Goal: Information Seeking & Learning: Learn about a topic

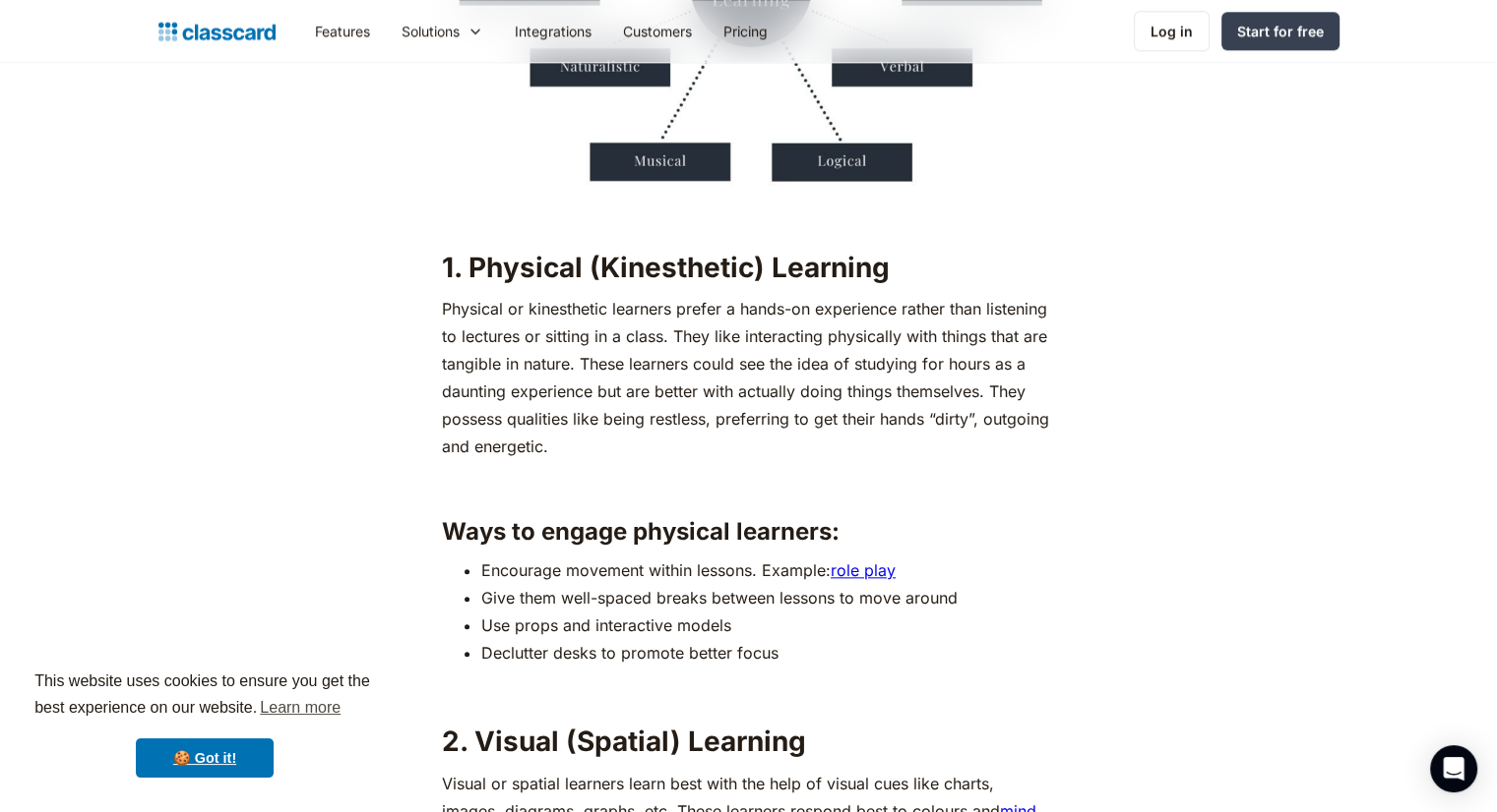
scroll to position [2164, 0]
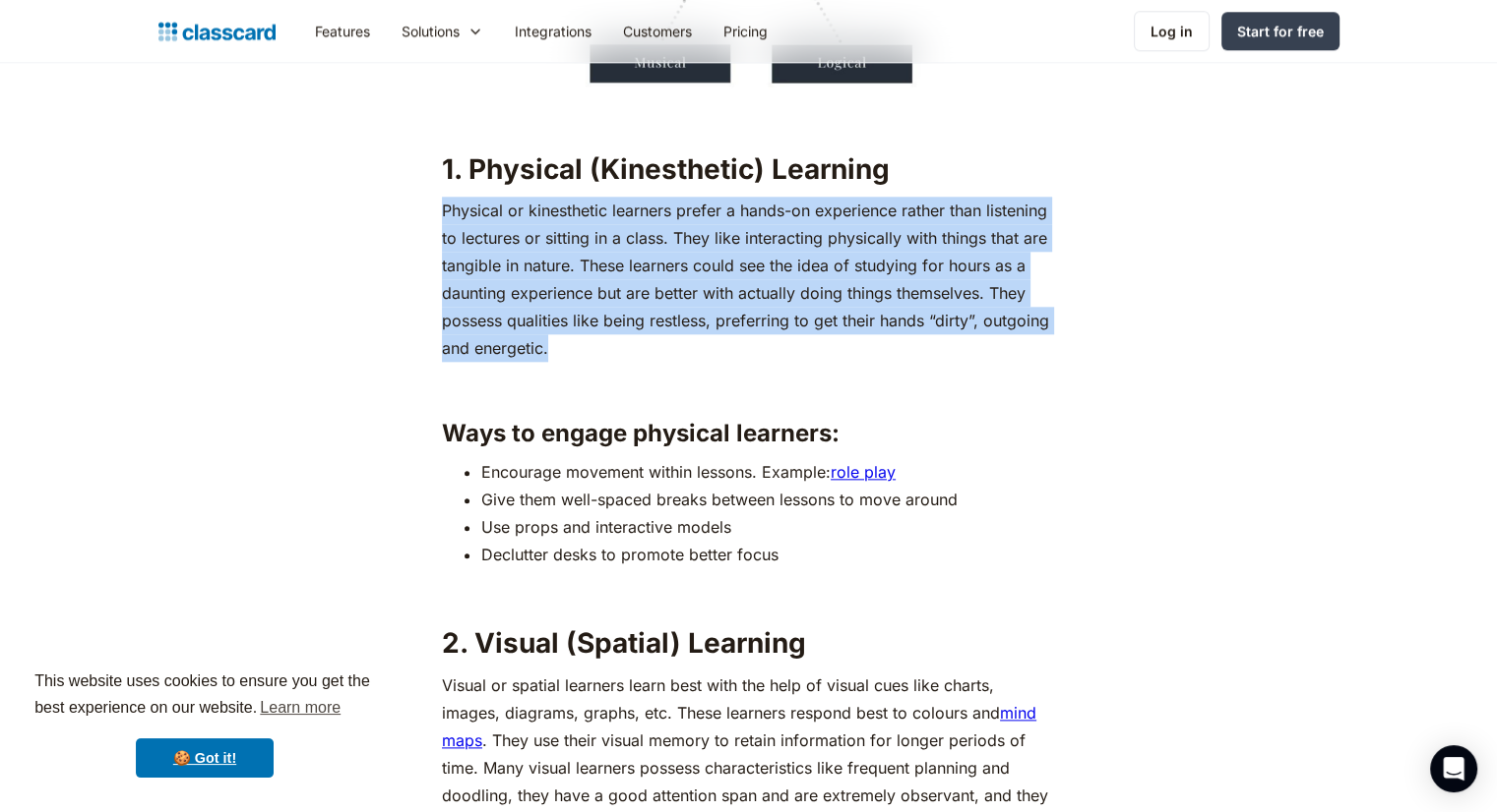
drag, startPoint x: 437, startPoint y: 209, endPoint x: 1040, endPoint y: 339, distance: 616.9
copy p "Physical or kinesthetic learners prefer a hands-on experience rather than liste…"
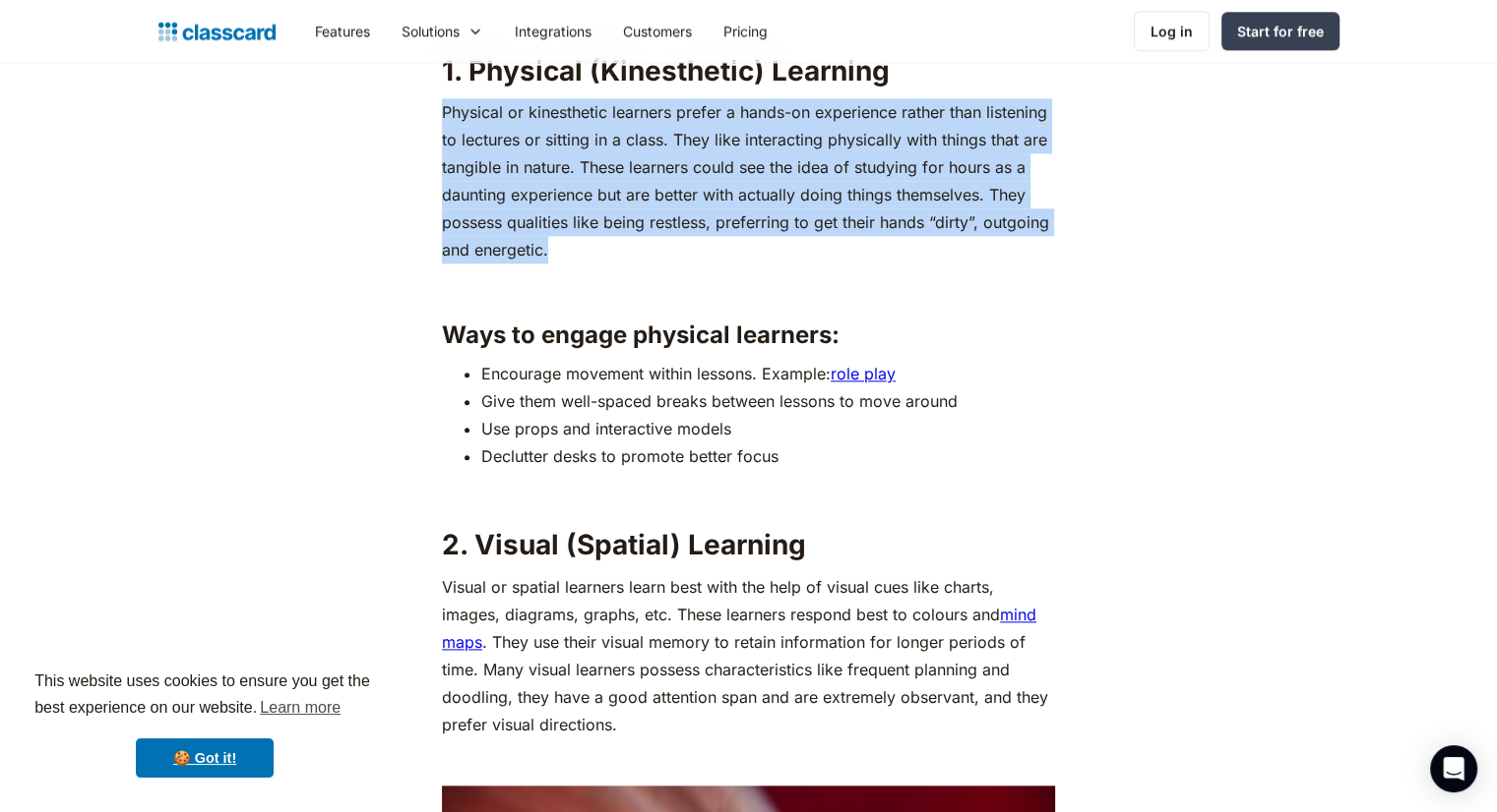
scroll to position [2459, 0]
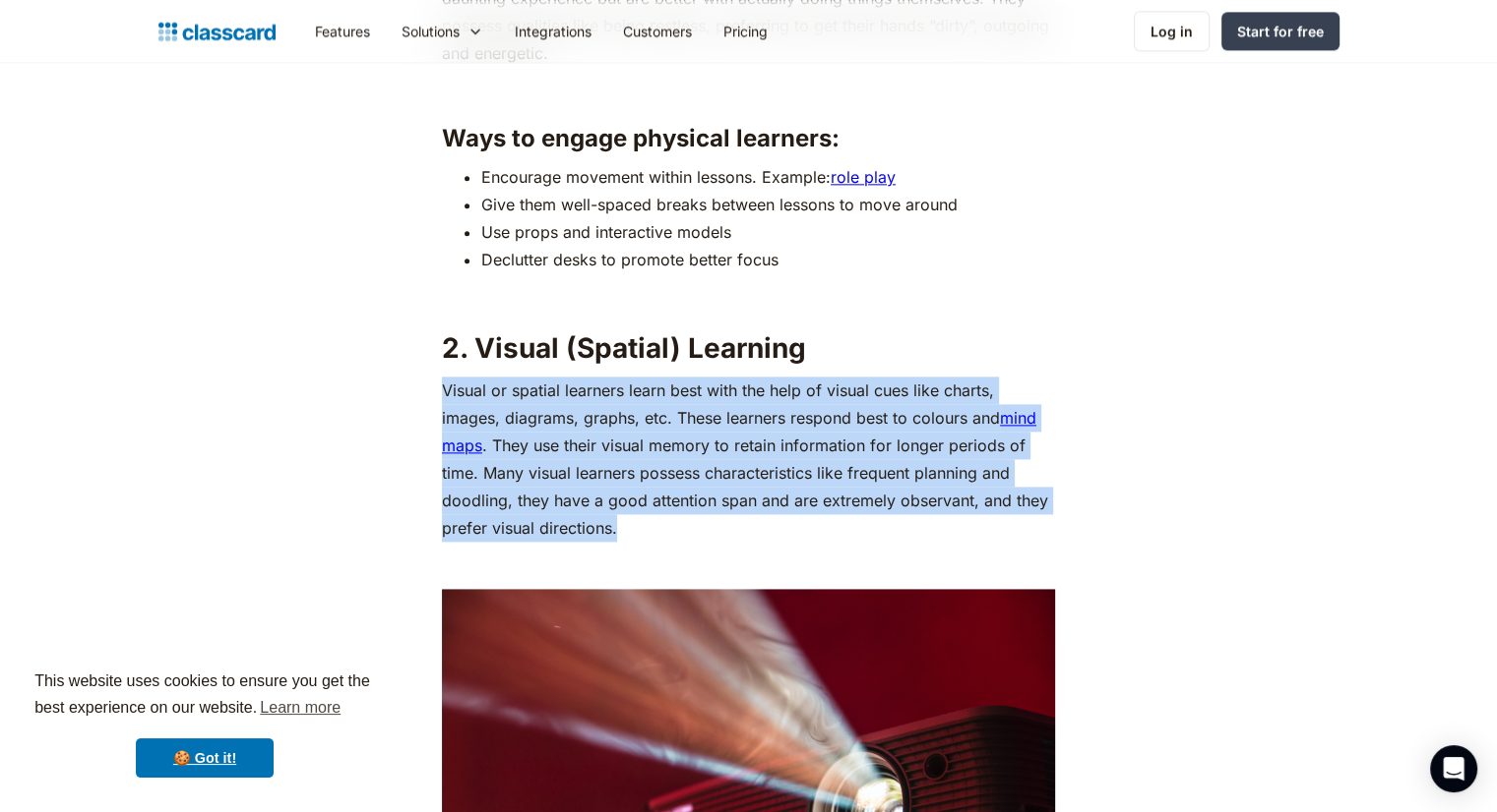
drag, startPoint x: 426, startPoint y: 388, endPoint x: 899, endPoint y: 527, distance: 493.0
copy p "Visual or spatial learners learn best with the help of visual cues like charts,…"
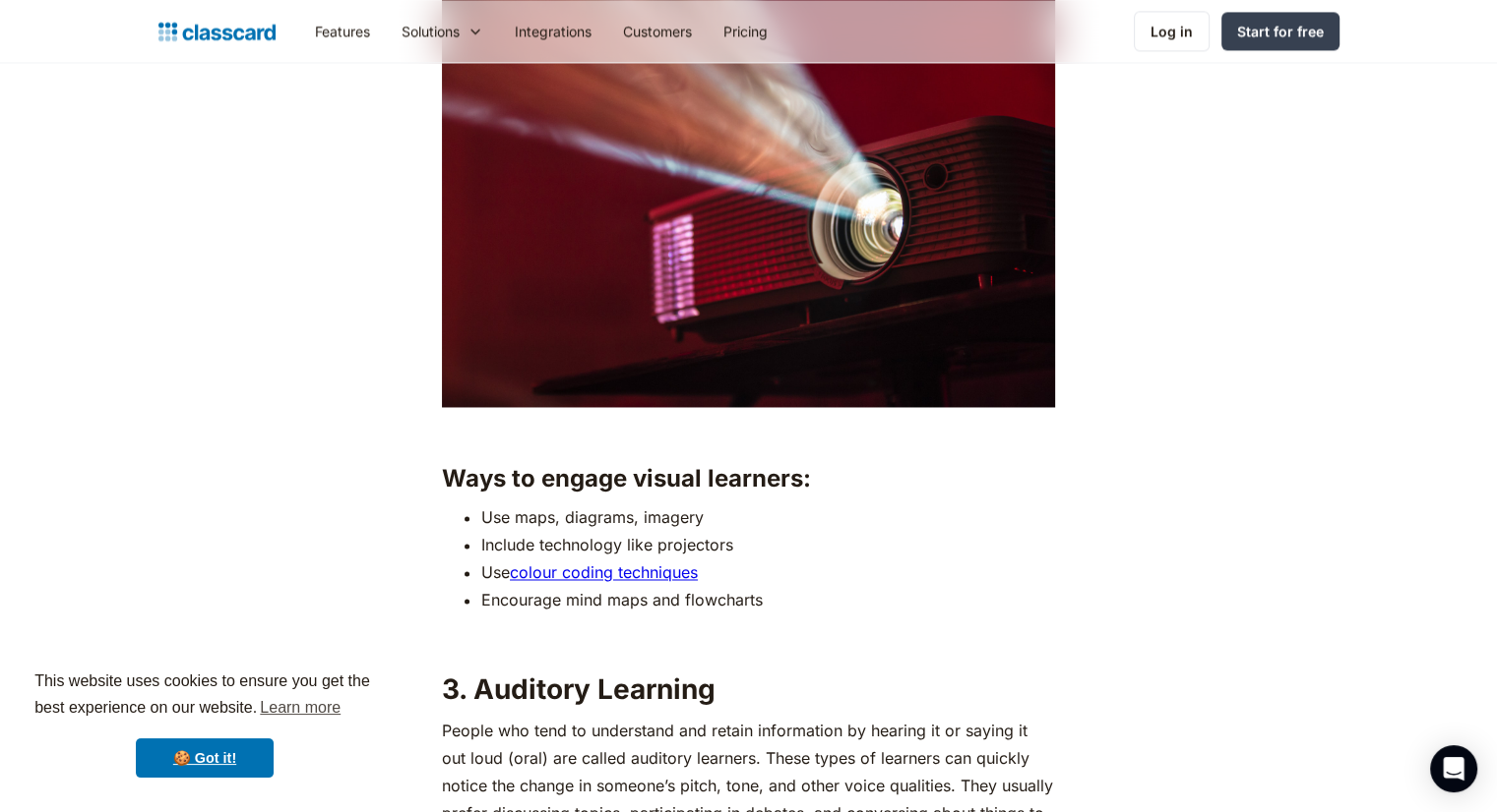
scroll to position [3344, 0]
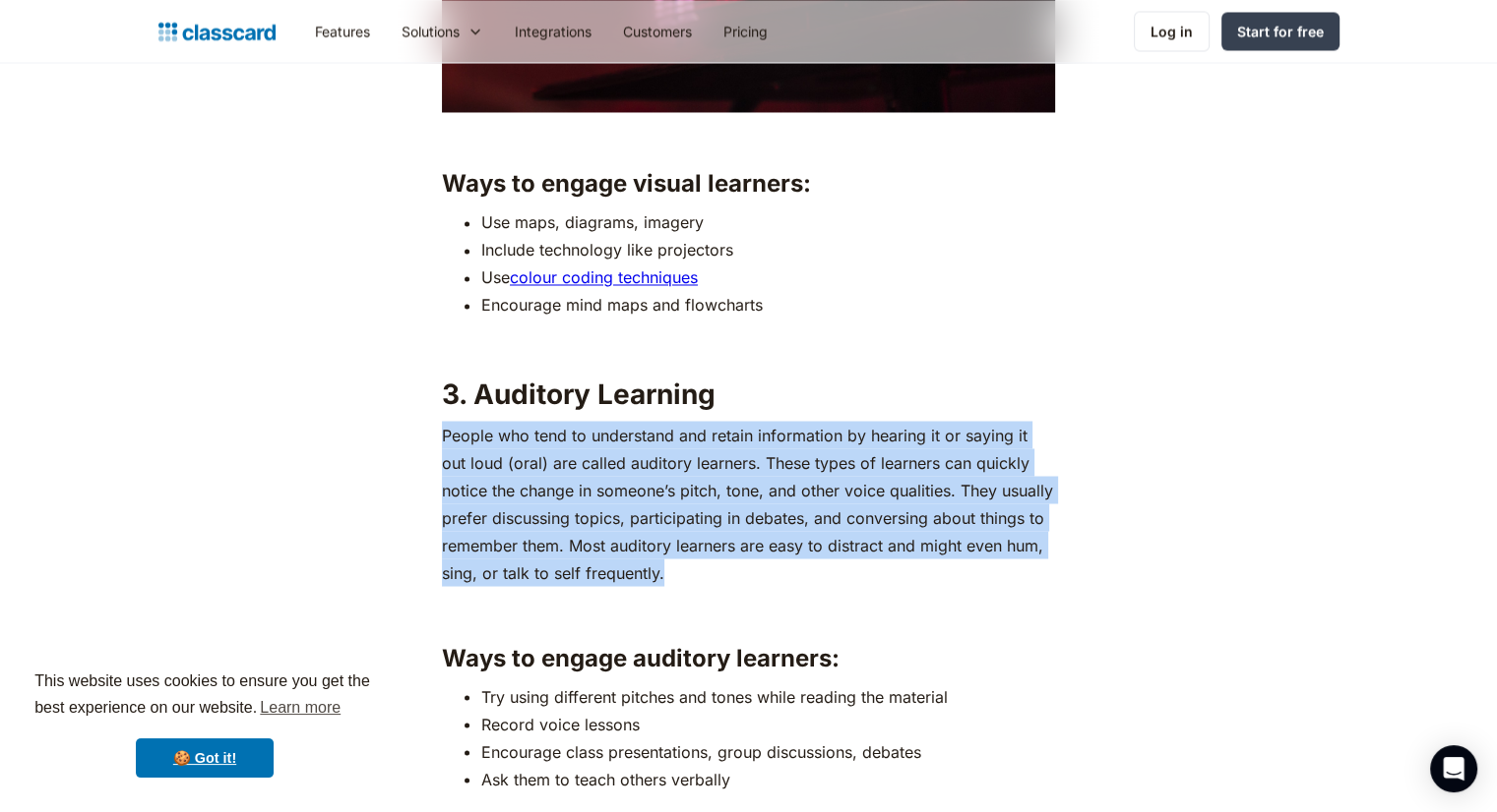
drag, startPoint x: 425, startPoint y: 433, endPoint x: 751, endPoint y: 575, distance: 355.6
copy p "People who tend to understand and retain information by hearing it or saying it…"
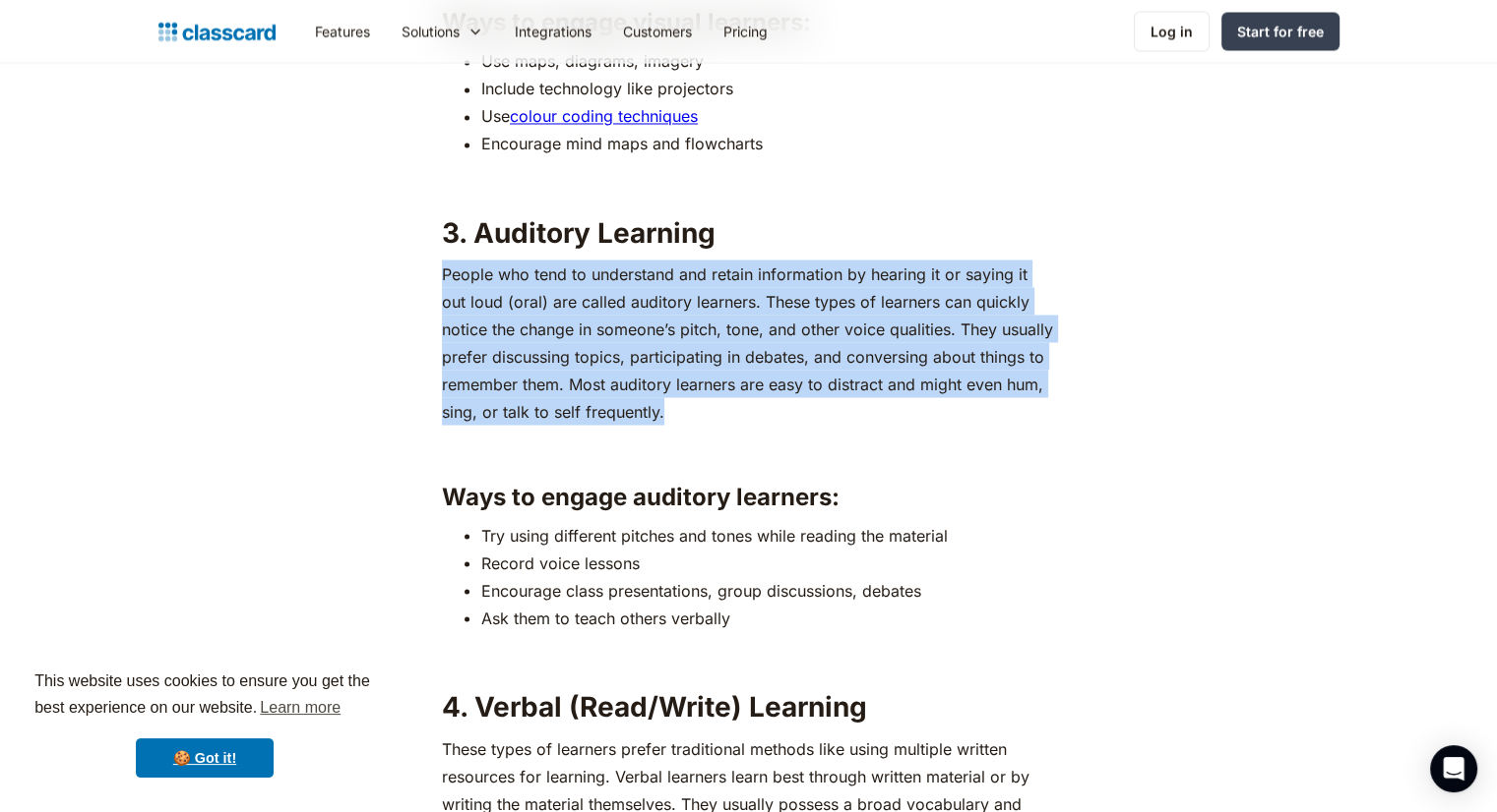
scroll to position [3737, 0]
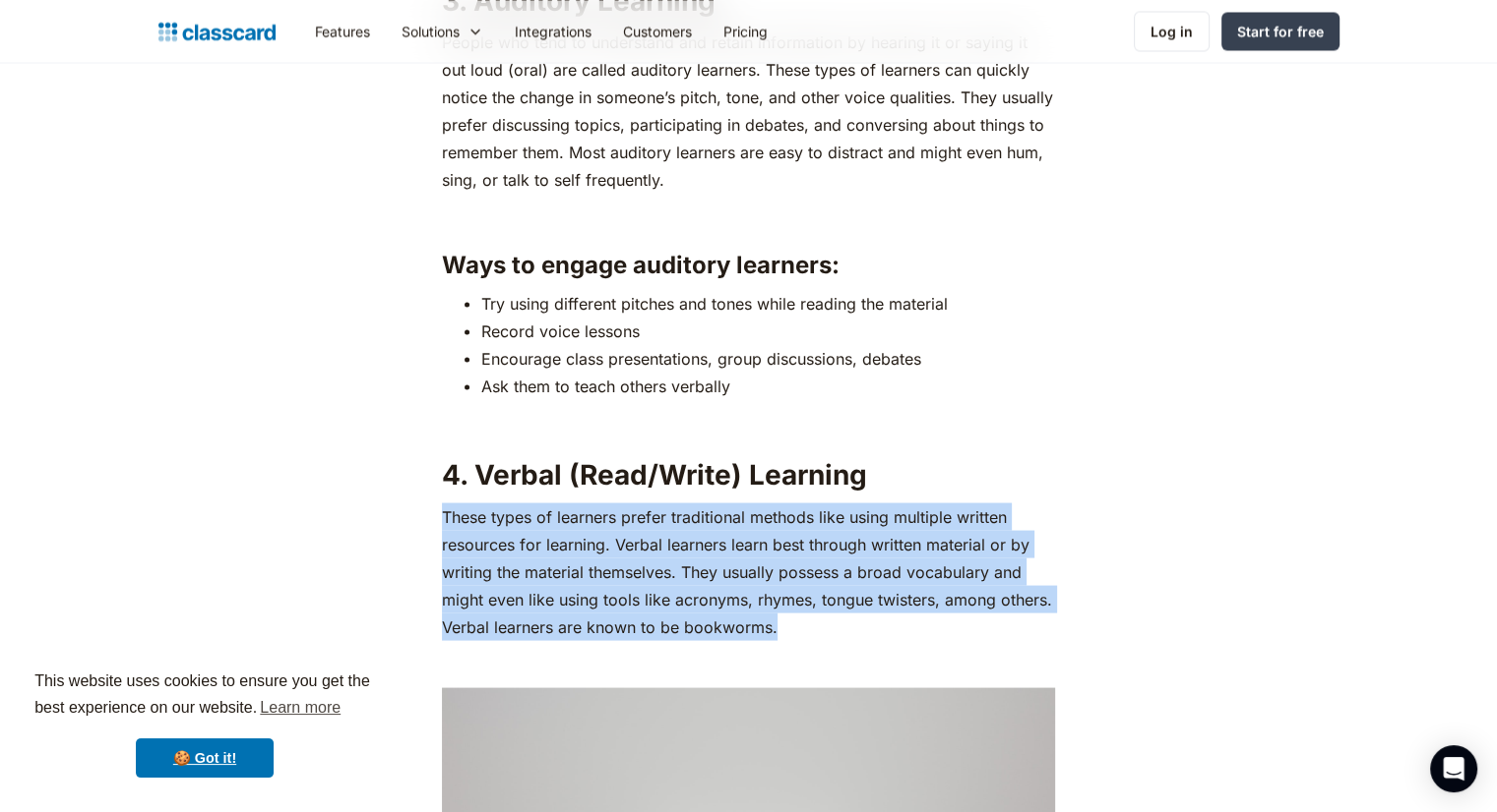
drag, startPoint x: 502, startPoint y: 520, endPoint x: 780, endPoint y: 618, distance: 294.8
copy p "These types of learners prefer traditional methods like using multiple written …"
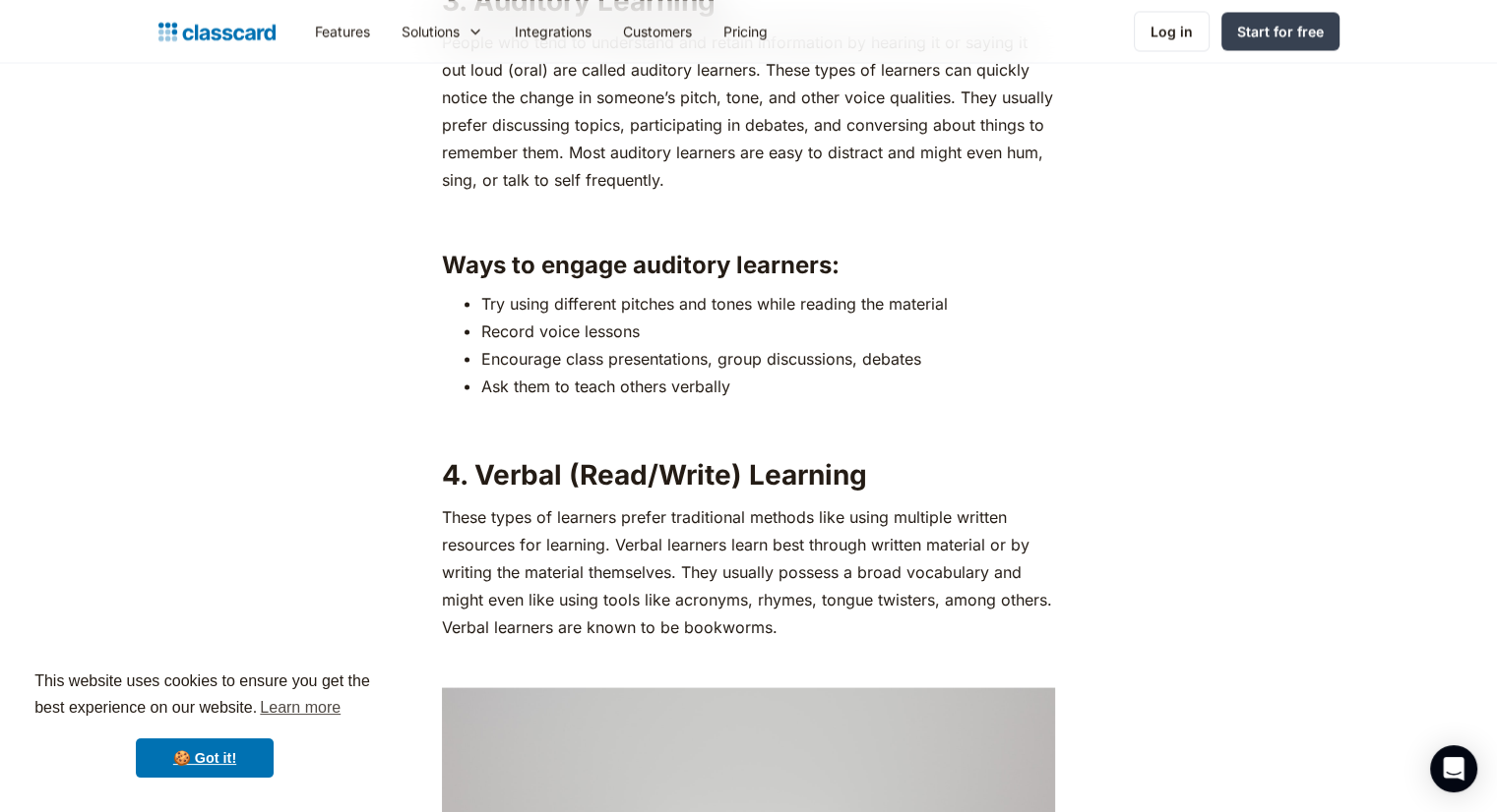
click at [544, 487] on strong "4. Verbal (Read/Write) Learning" at bounding box center [654, 473] width 425 height 33
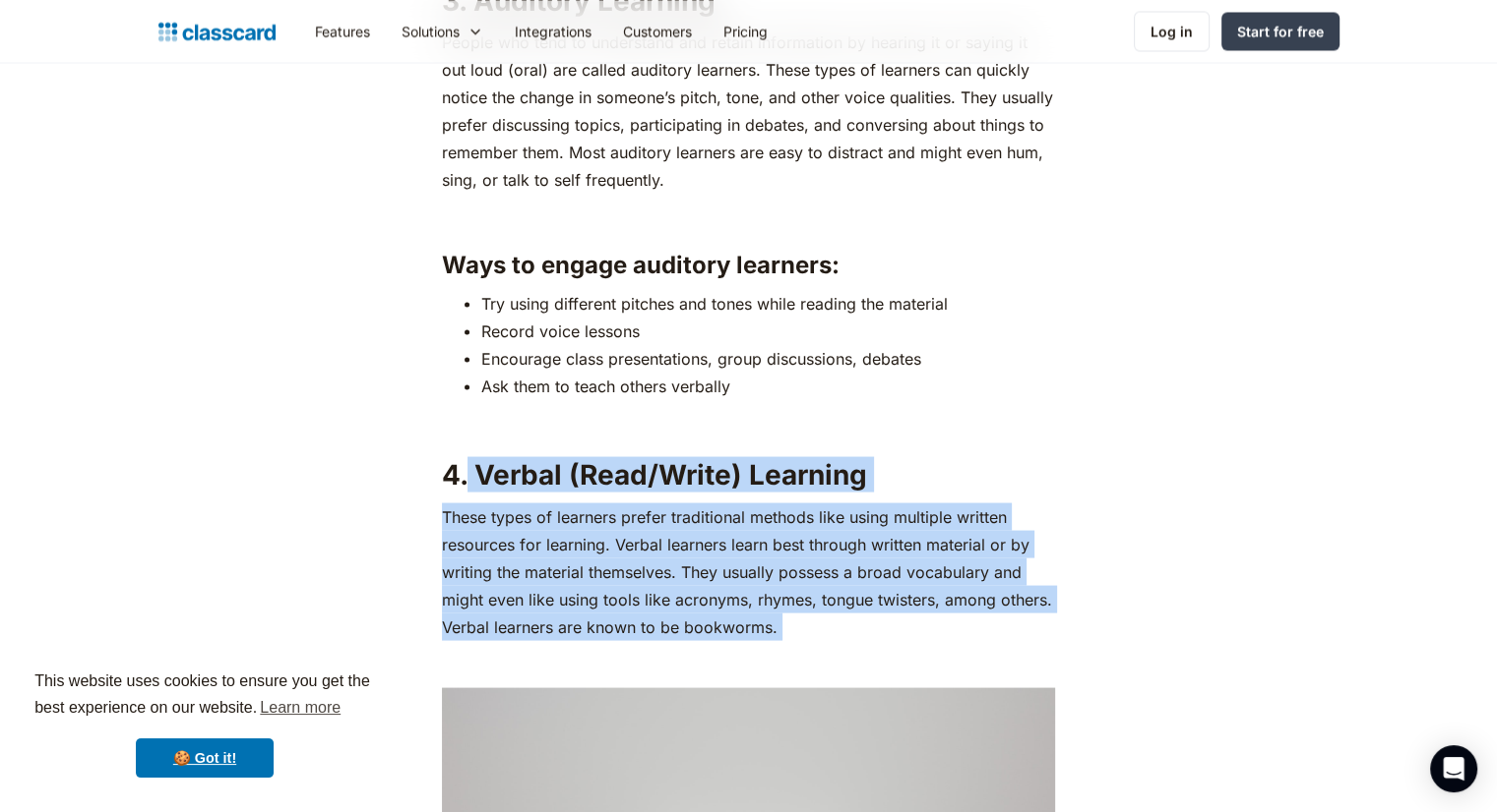
drag, startPoint x: 466, startPoint y: 454, endPoint x: 791, endPoint y: 642, distance: 375.5
copy div "Verbal (Read/Write) Learning These types of learners prefer traditional methods…"
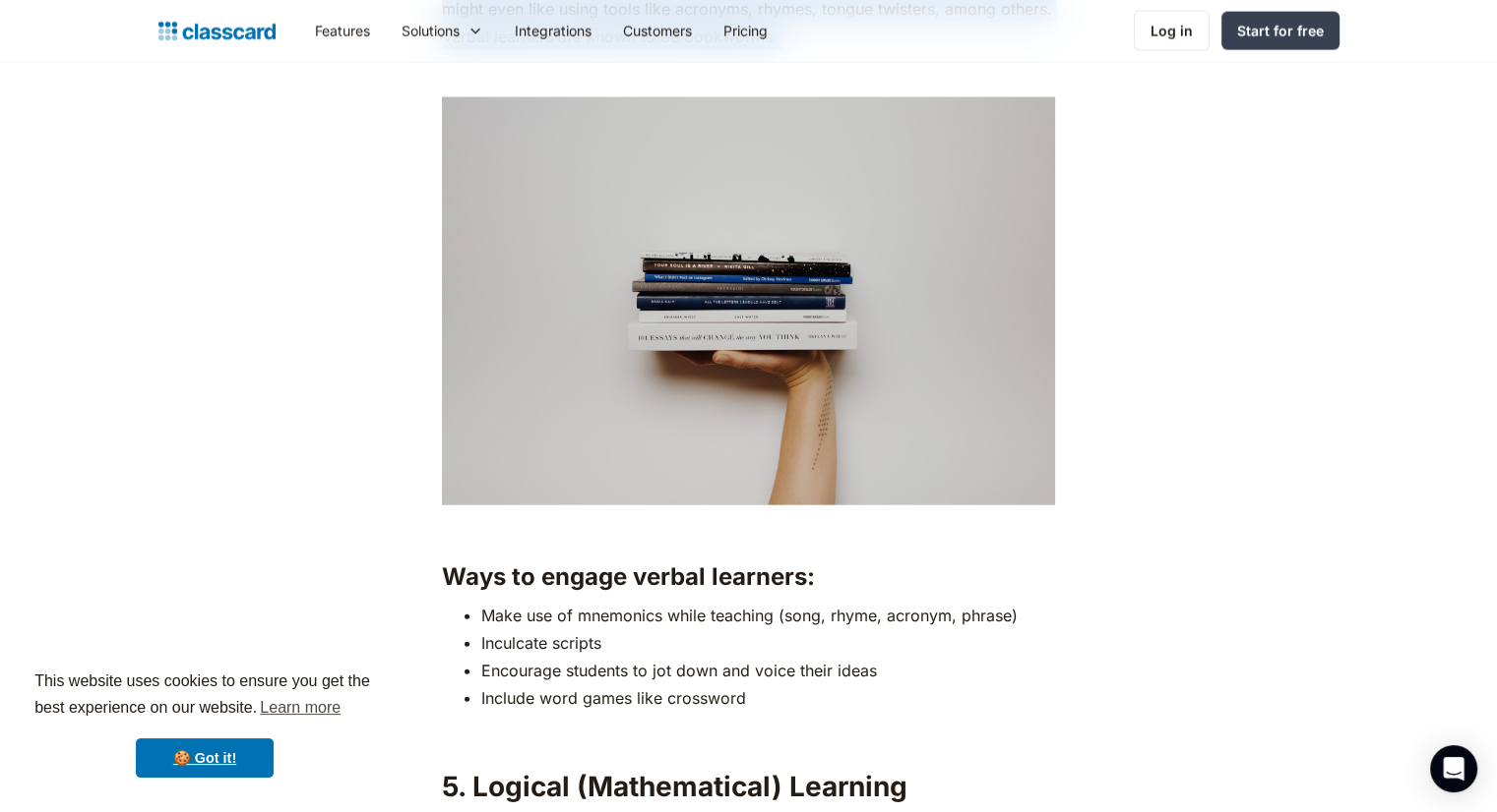
scroll to position [4524, 0]
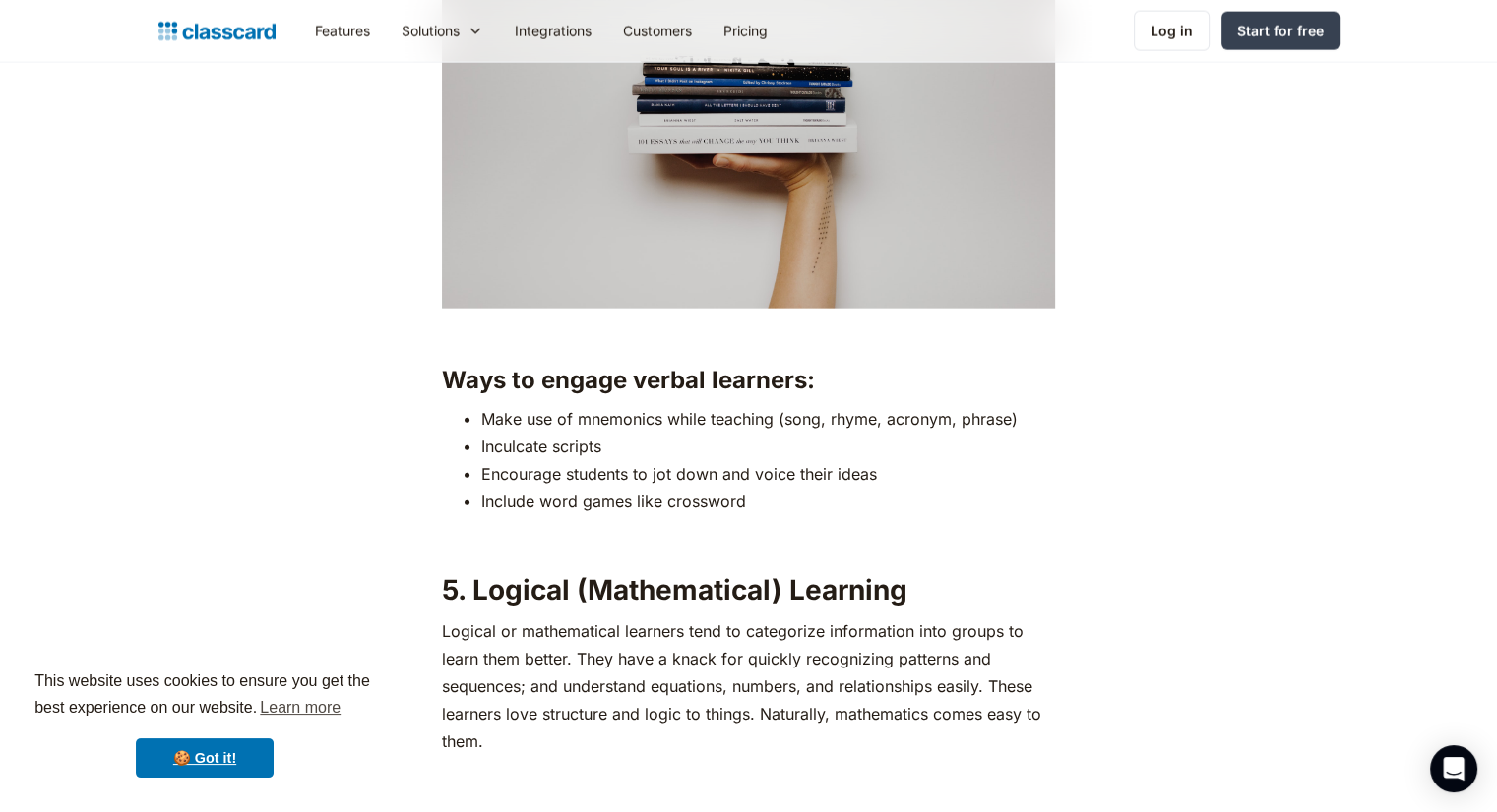
click at [475, 588] on strong "5. Logical (Mathematical) Learning" at bounding box center [675, 589] width 466 height 33
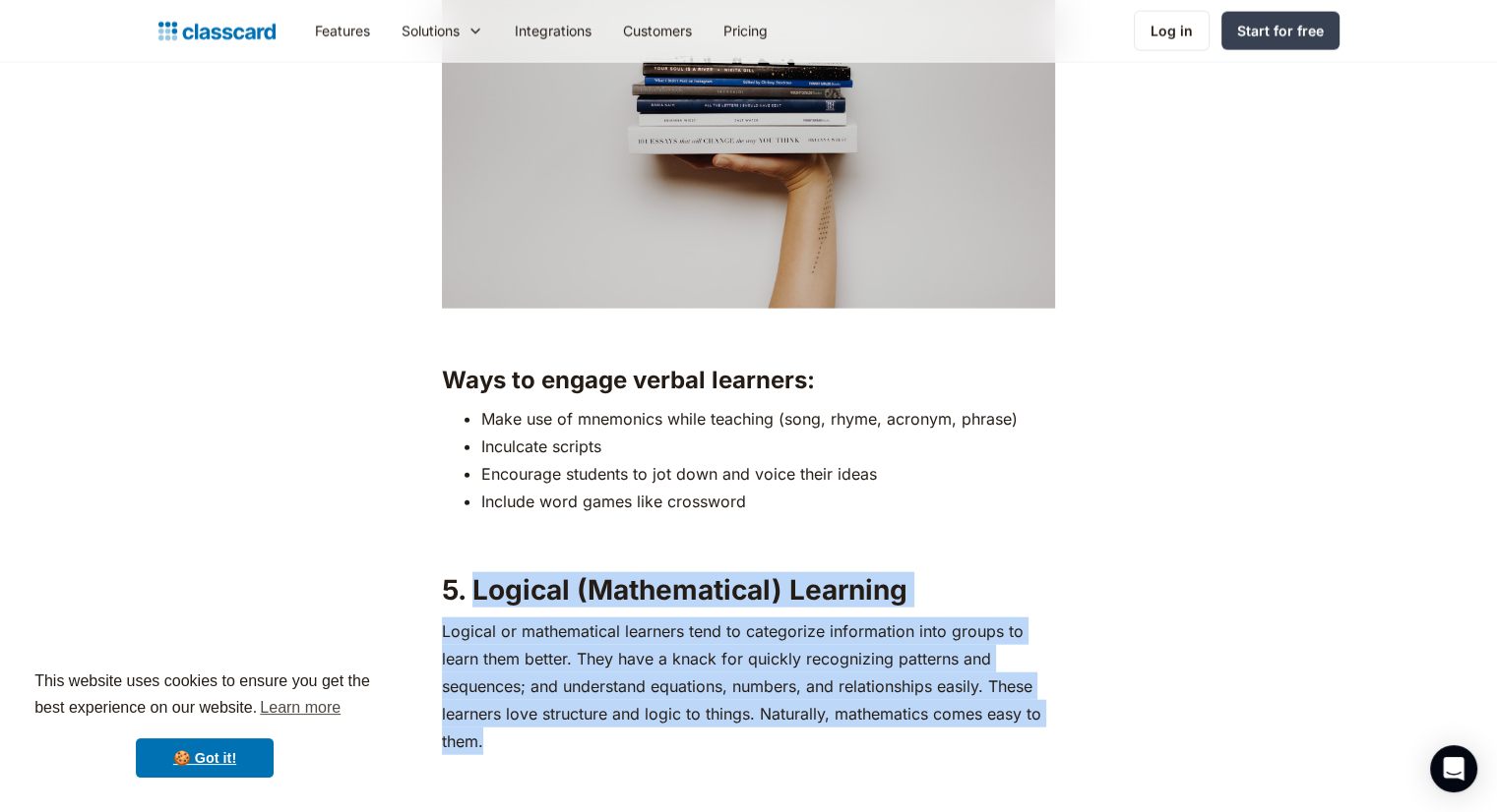
click at [513, 732] on p "Logical or mathematical learners tend to categorize information into groups to …" at bounding box center [748, 686] width 614 height 138
copy div "Logical (Mathematical) Learning Logical or mathematical learners tend to catego…"
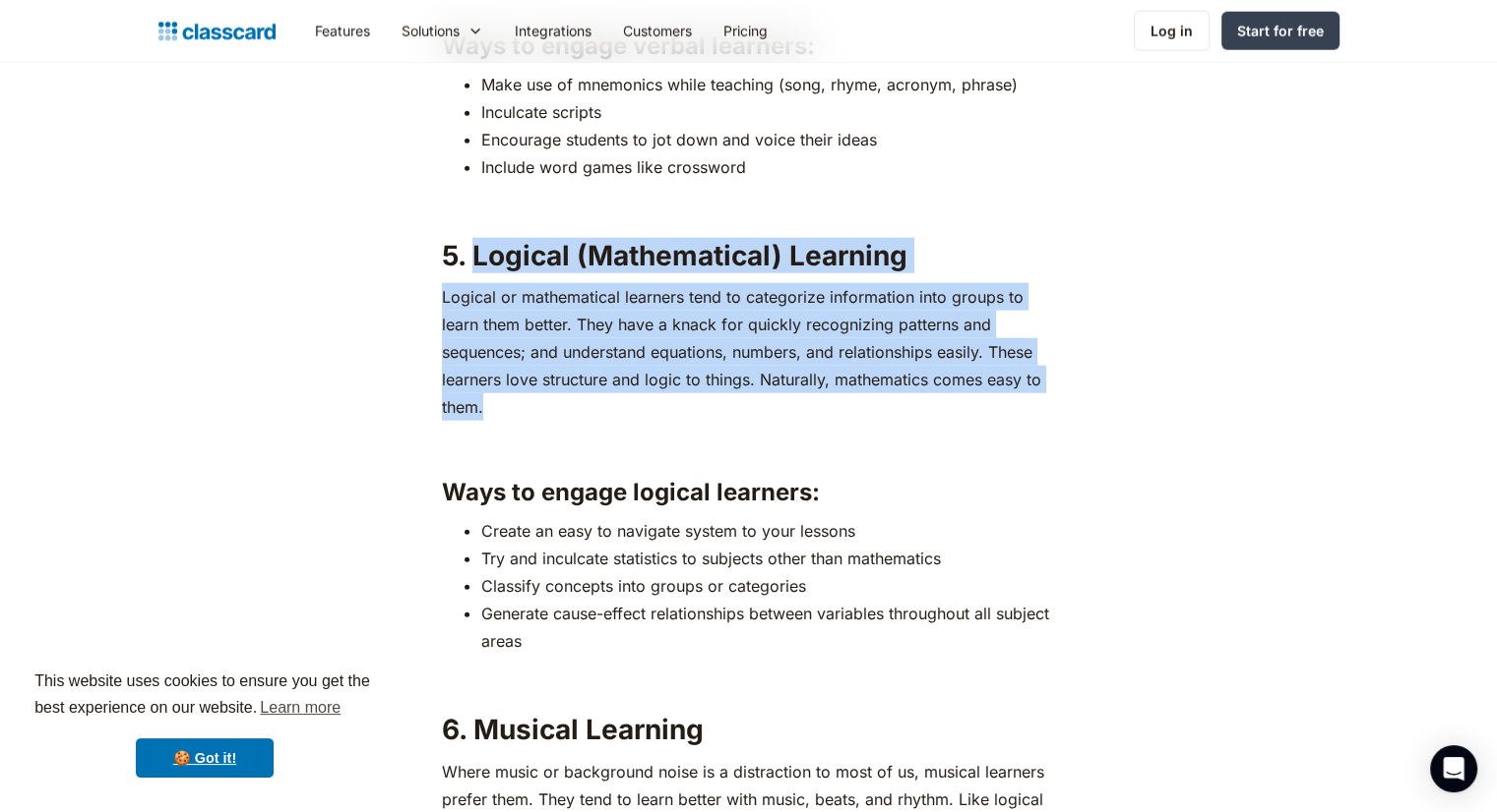
scroll to position [5115, 0]
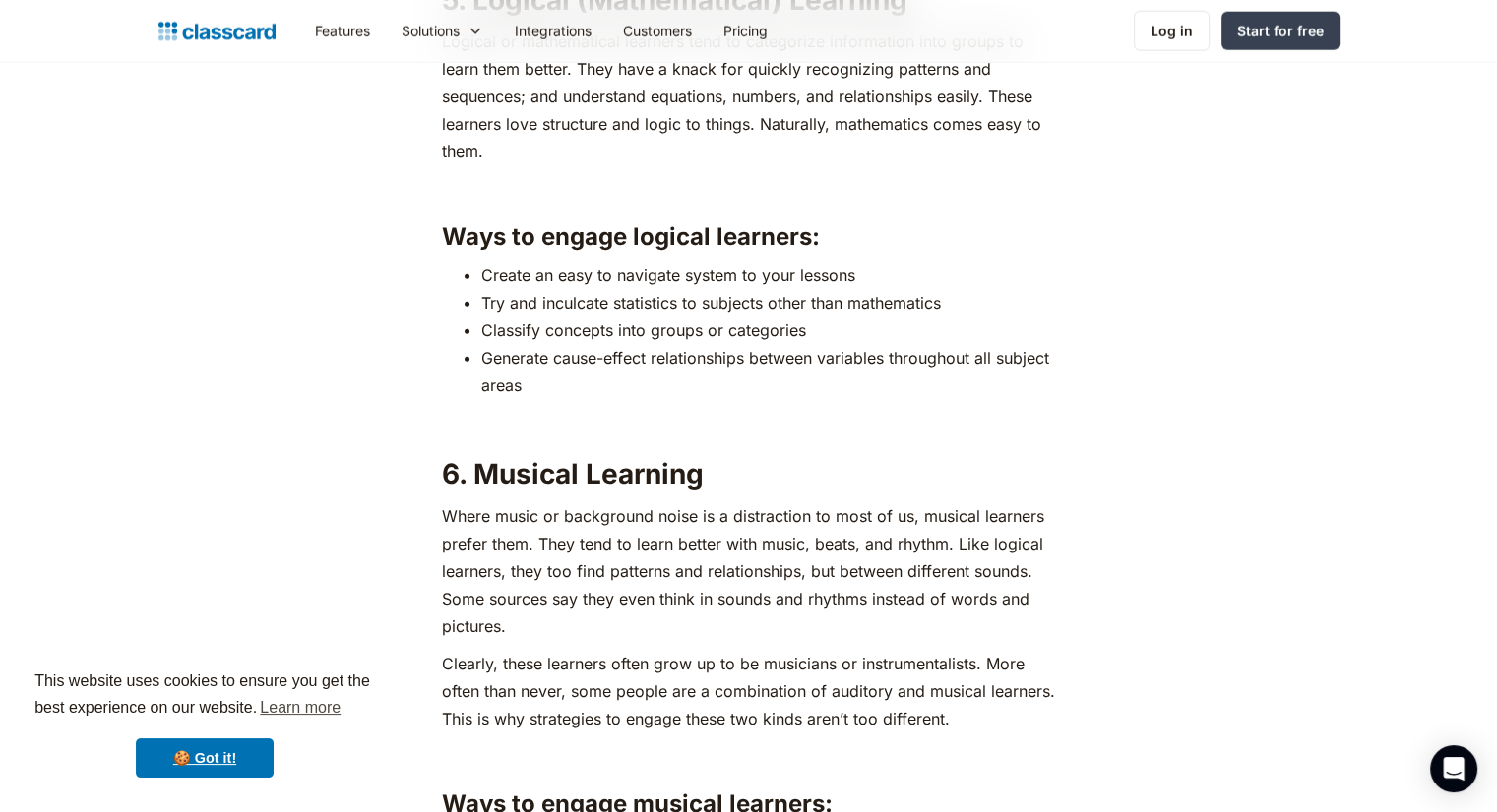
click at [484, 467] on strong "6. Musical Learning" at bounding box center [573, 473] width 262 height 33
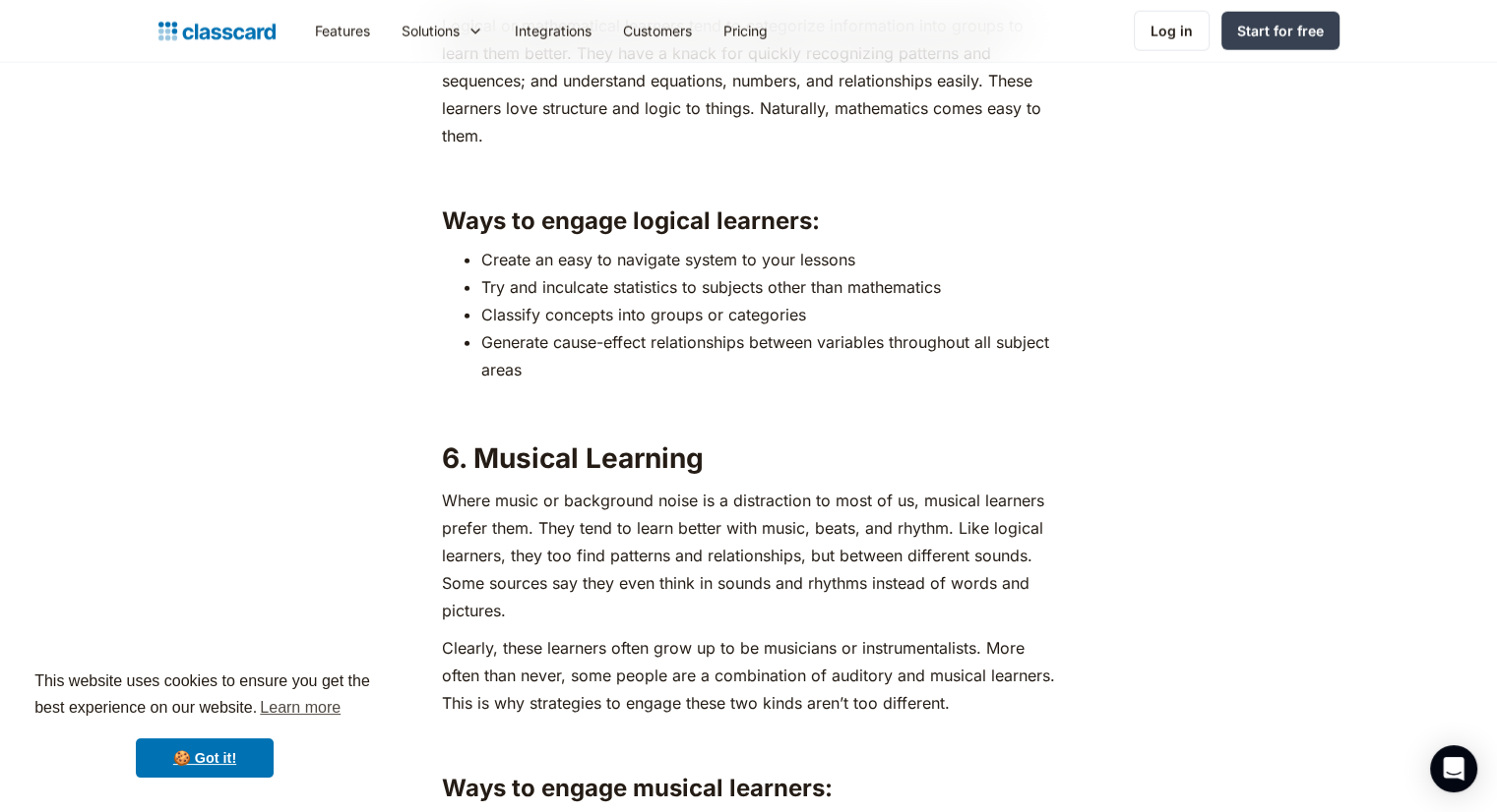
scroll to position [5508, 0]
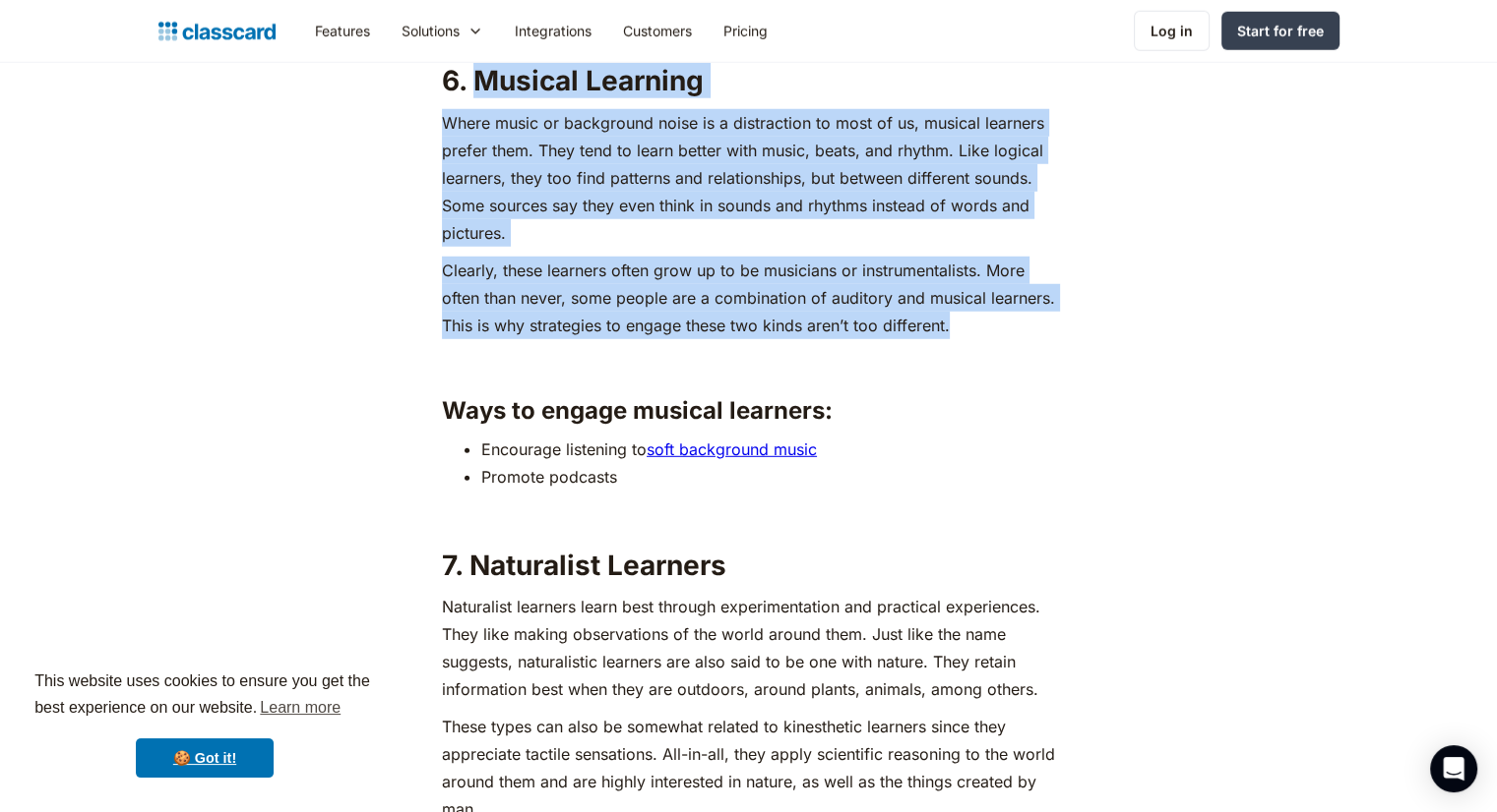
click at [955, 328] on p "Clearly, these learners often grow up to be musicians or instrumentalists. More…" at bounding box center [748, 298] width 614 height 83
copy div "Musical Learning Where music or background noise is a distraction to most of us…"
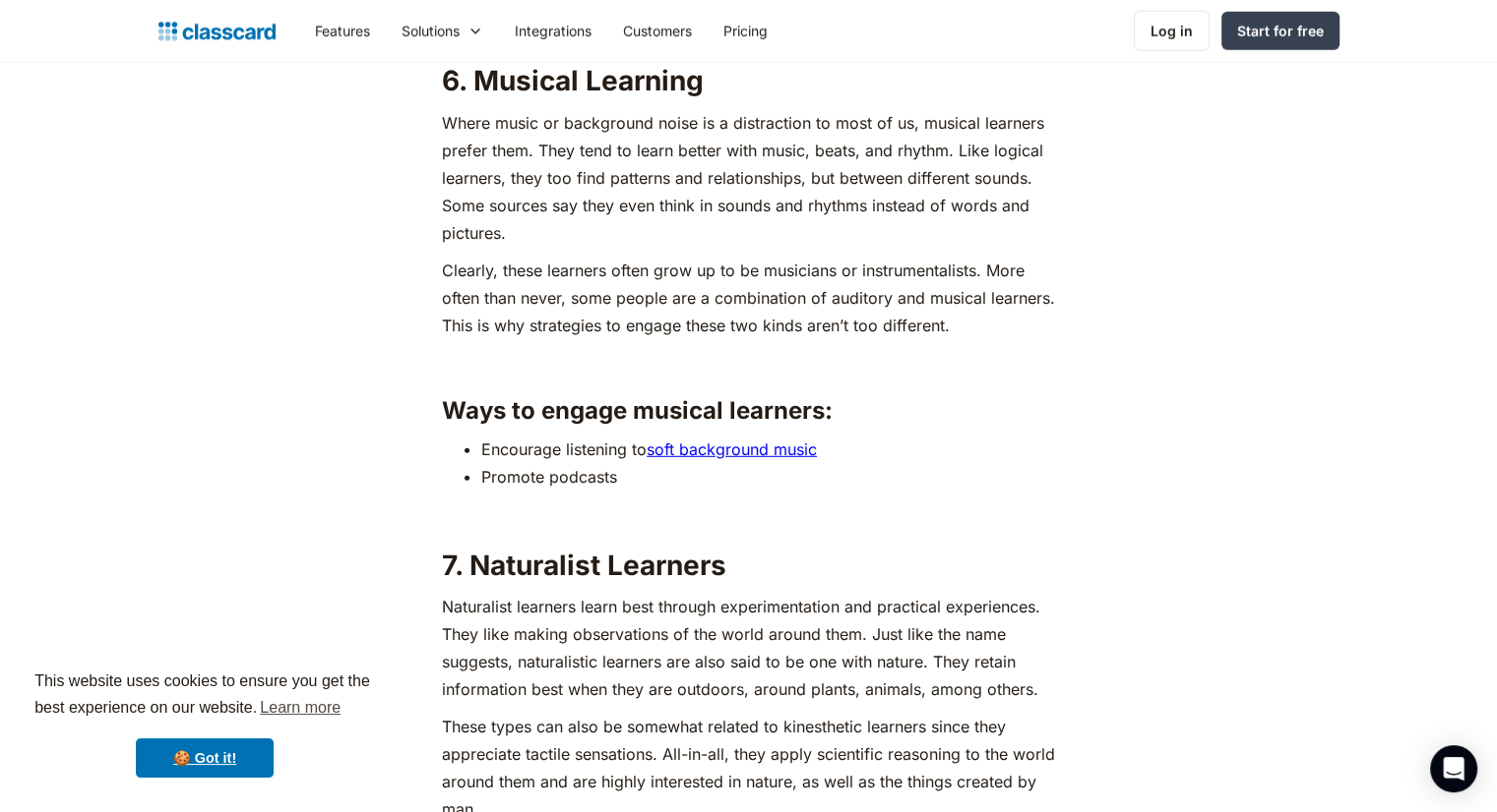
click at [478, 566] on strong "7. Naturalist Learners" at bounding box center [584, 565] width 285 height 33
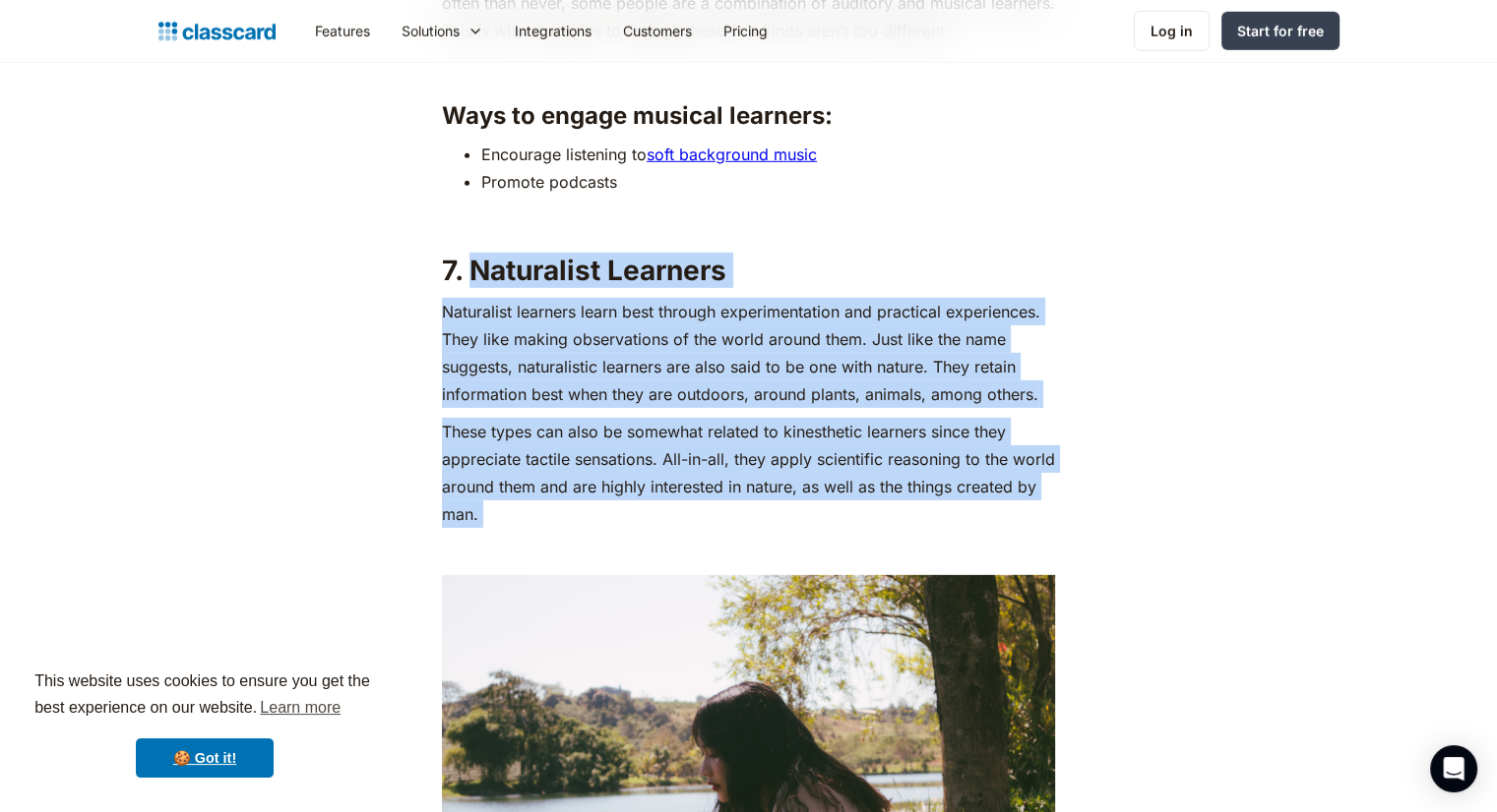
copy div "Naturalist Learners Naturalist learners learn best through experimentation and …"
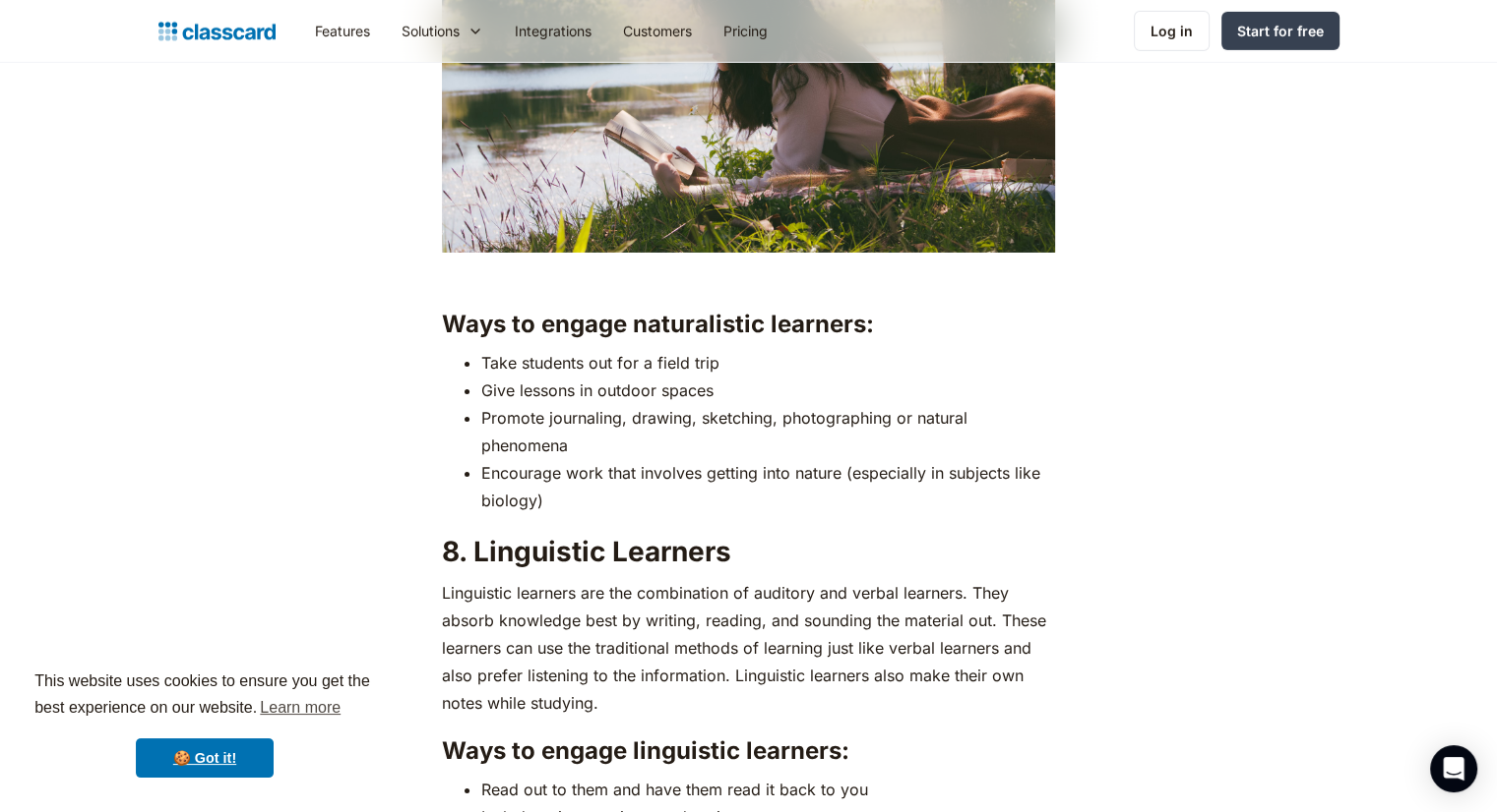
scroll to position [6590, 0]
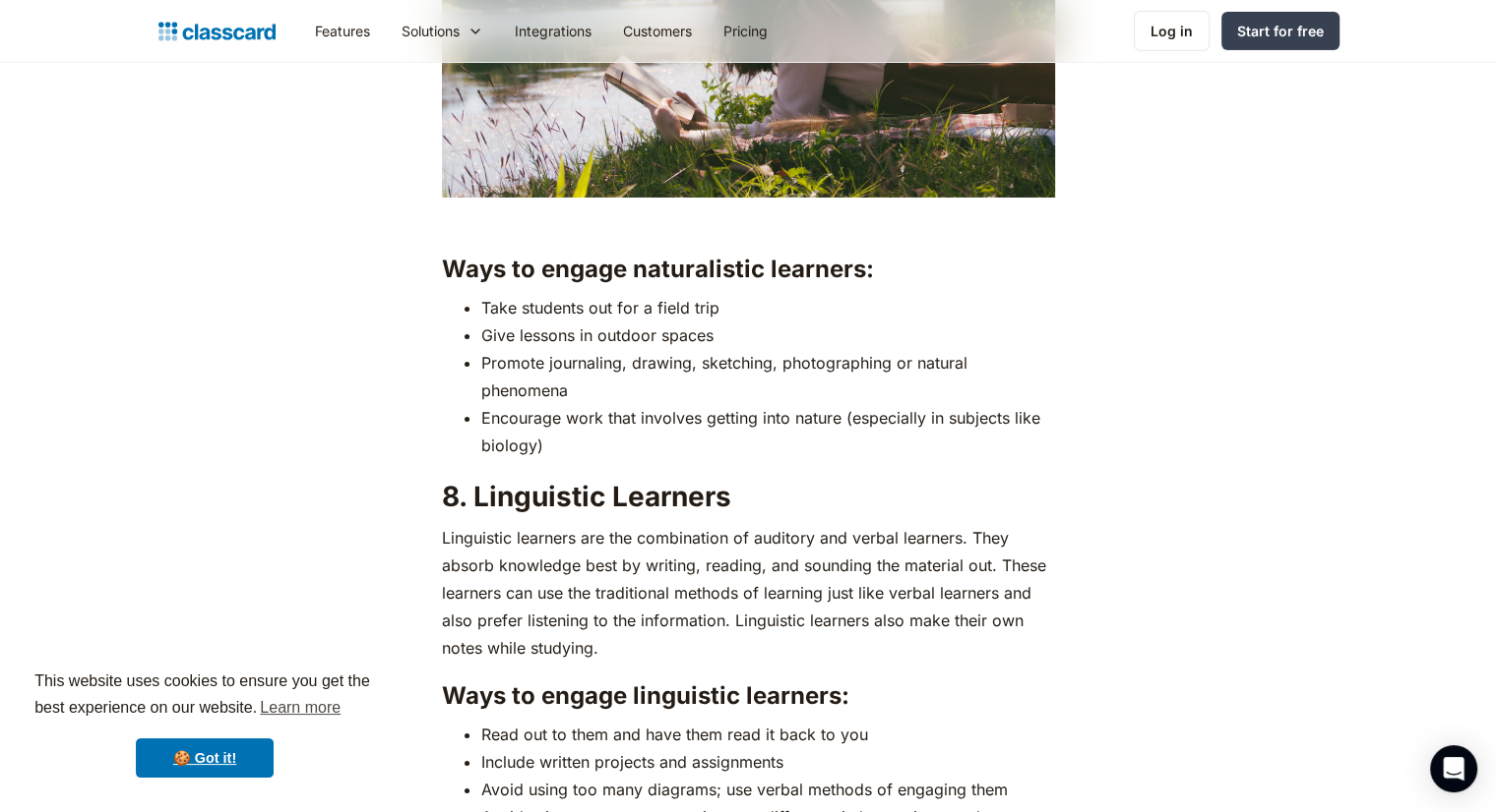
click at [481, 489] on strong "8. Linguistic Learners" at bounding box center [587, 496] width 290 height 33
click at [473, 494] on strong "8. Linguistic Learners" at bounding box center [587, 496] width 290 height 33
click at [678, 651] on p "Linguistic learners are the combination of auditory and verbal learners. They a…" at bounding box center [748, 593] width 614 height 138
copy div "Linguistic Learners Linguistic learners are the combination of auditory and ver…"
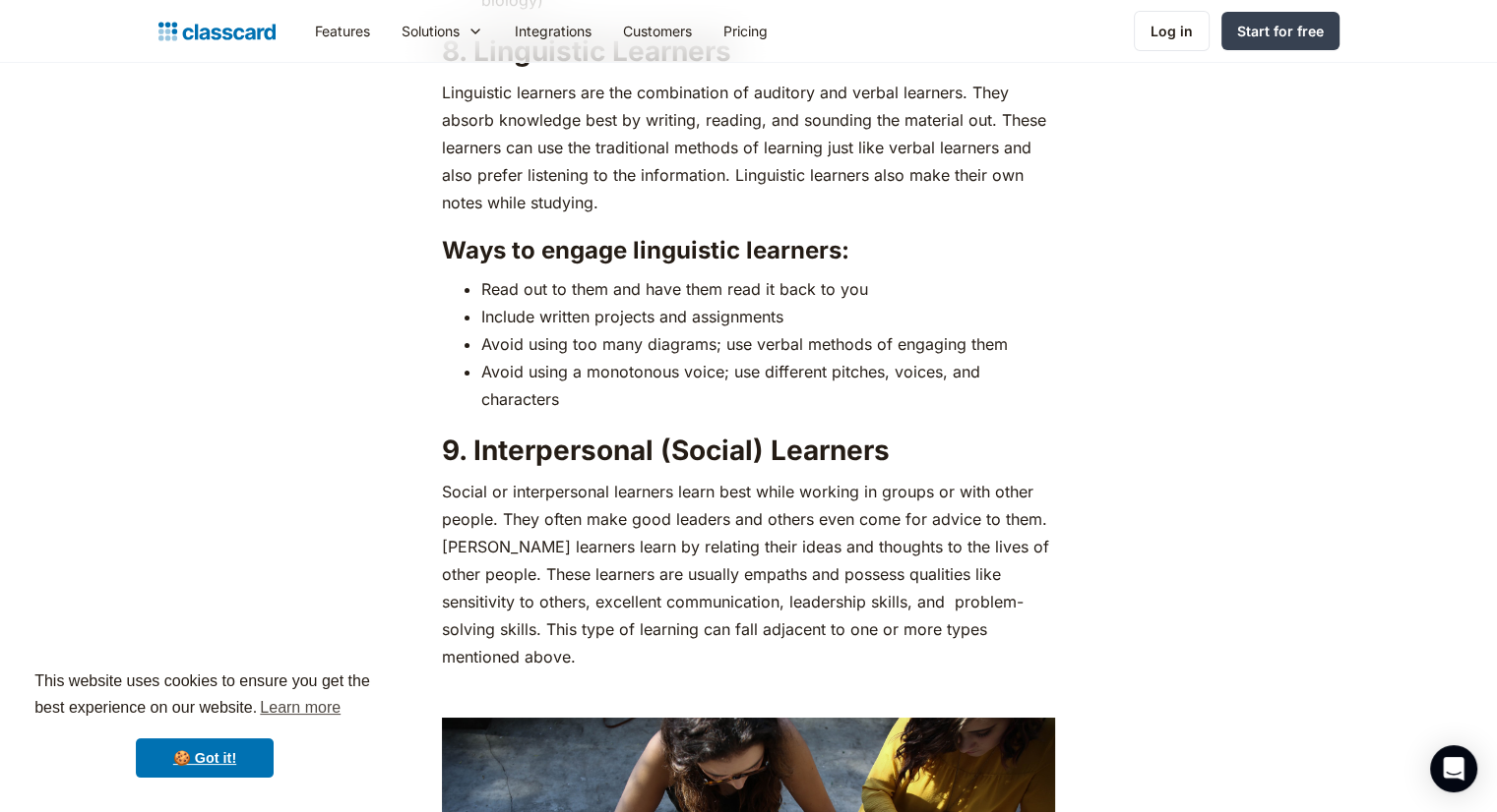
scroll to position [7180, 0]
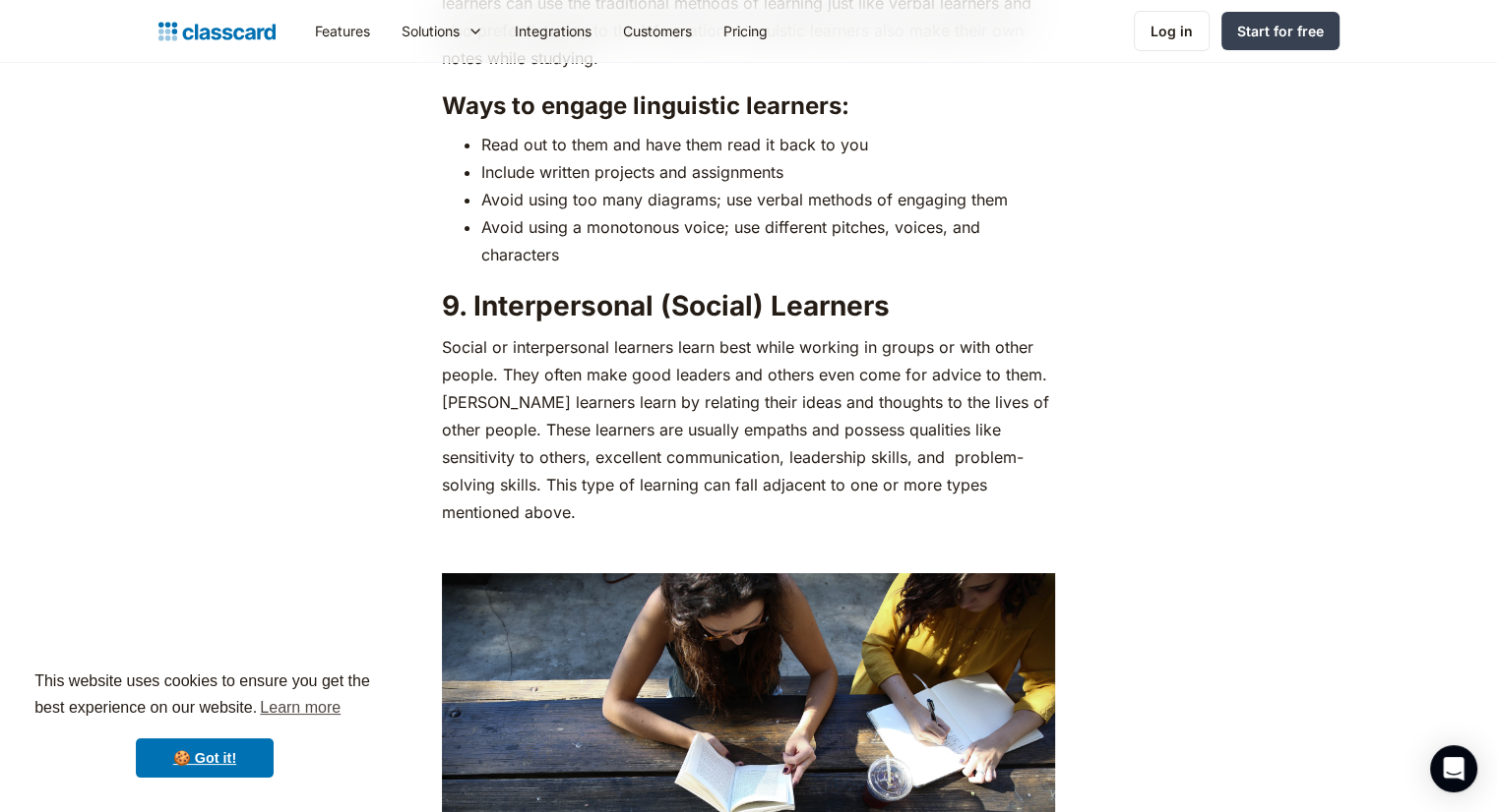
click at [471, 305] on strong "9. Interpersonal (Social) Learners" at bounding box center [666, 306] width 448 height 33
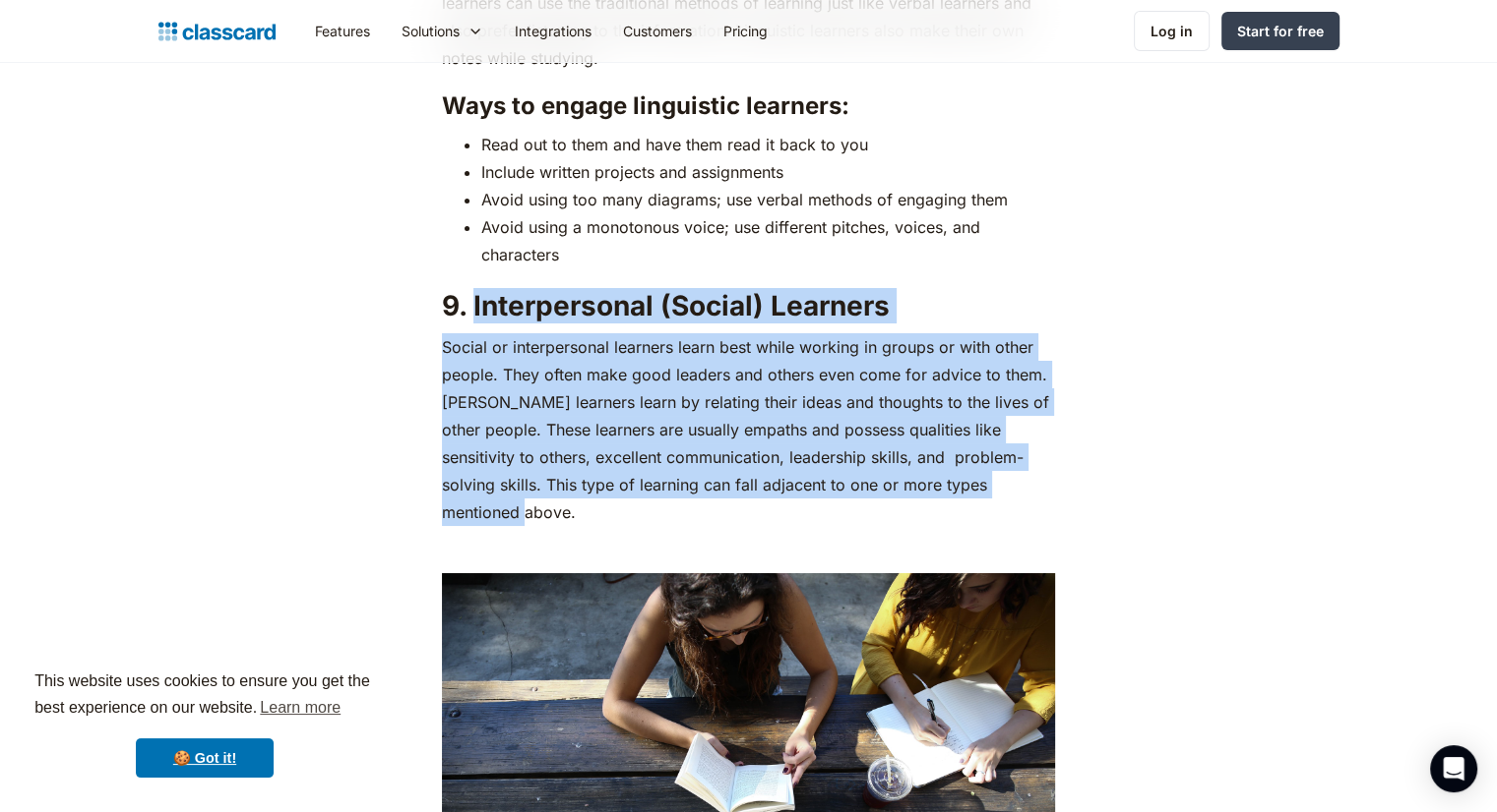
copy div "Interpersonal (Social) Learners Social or interpersonal learners learn best whi…"
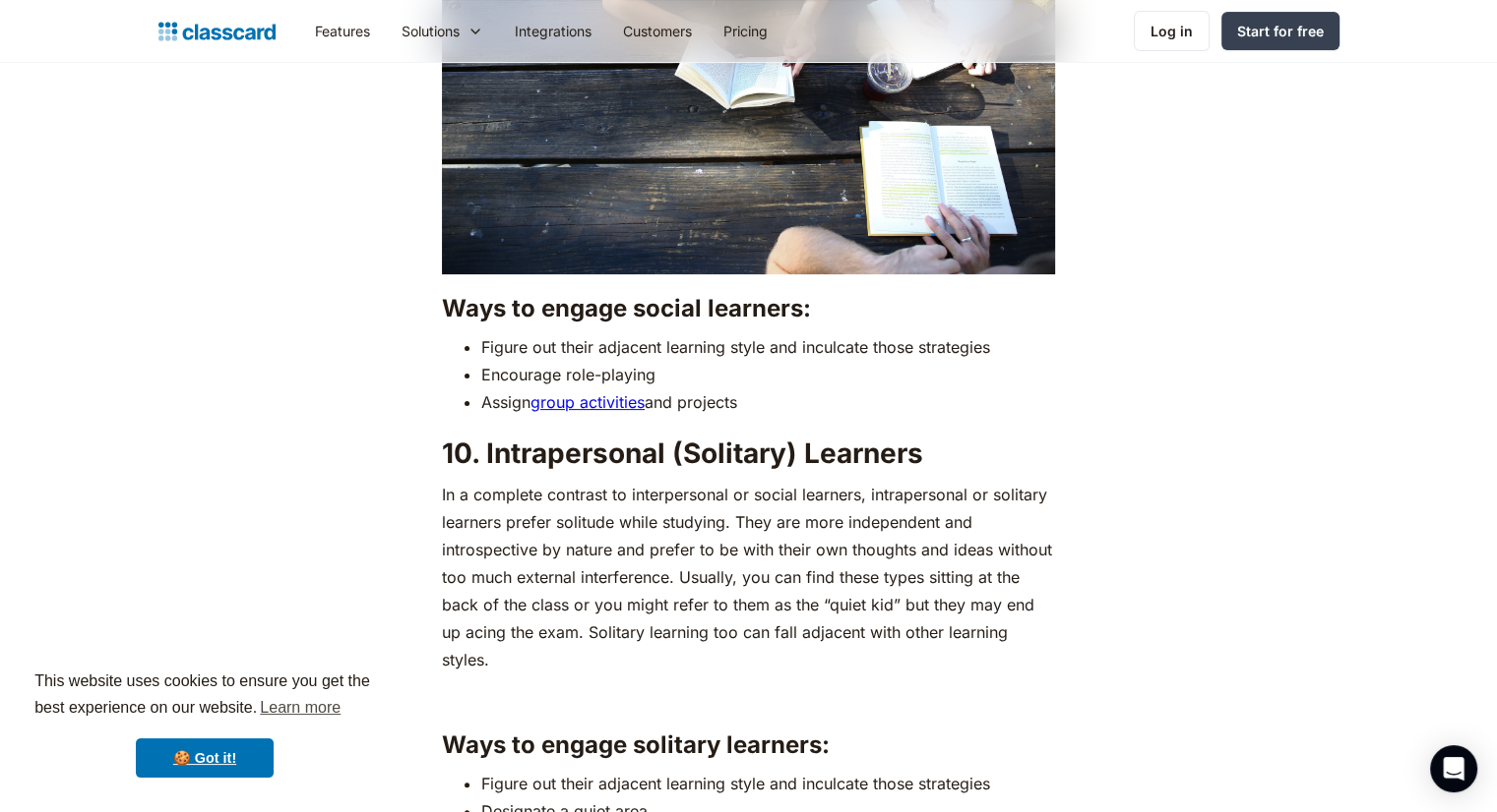
scroll to position [7967, 0]
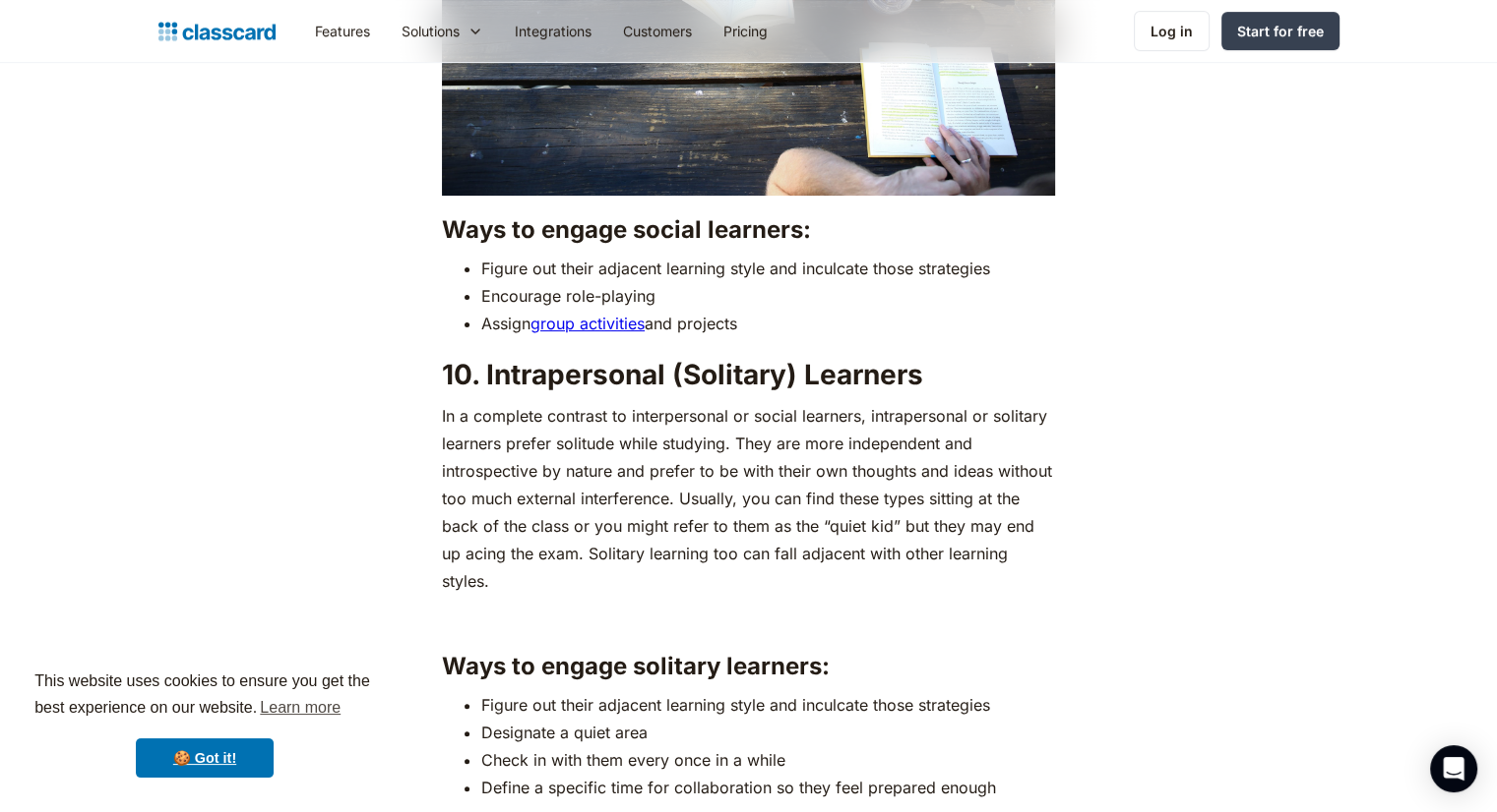
drag, startPoint x: 483, startPoint y: 353, endPoint x: 1051, endPoint y: 521, distance: 592.3
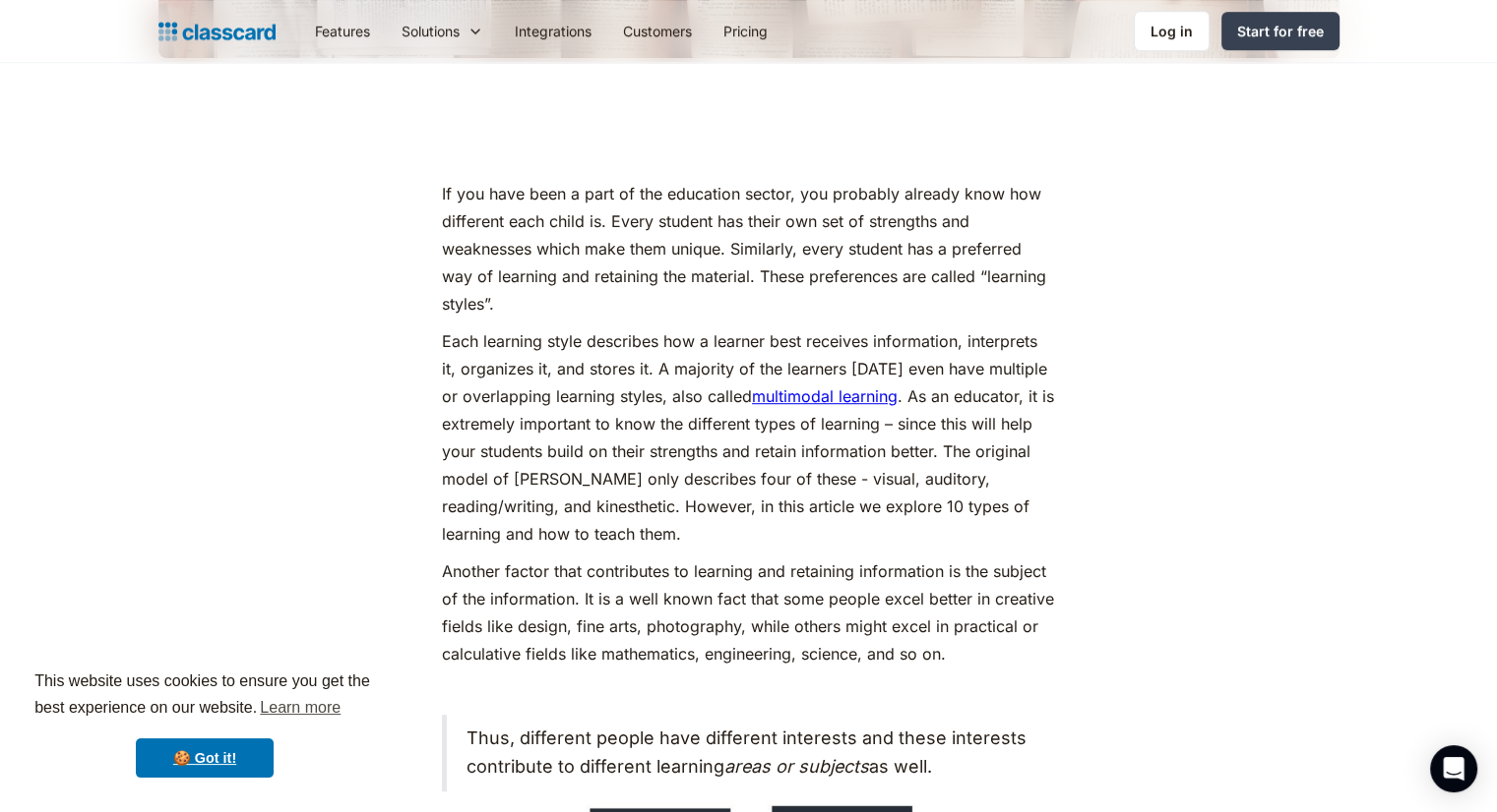
scroll to position [950, 0]
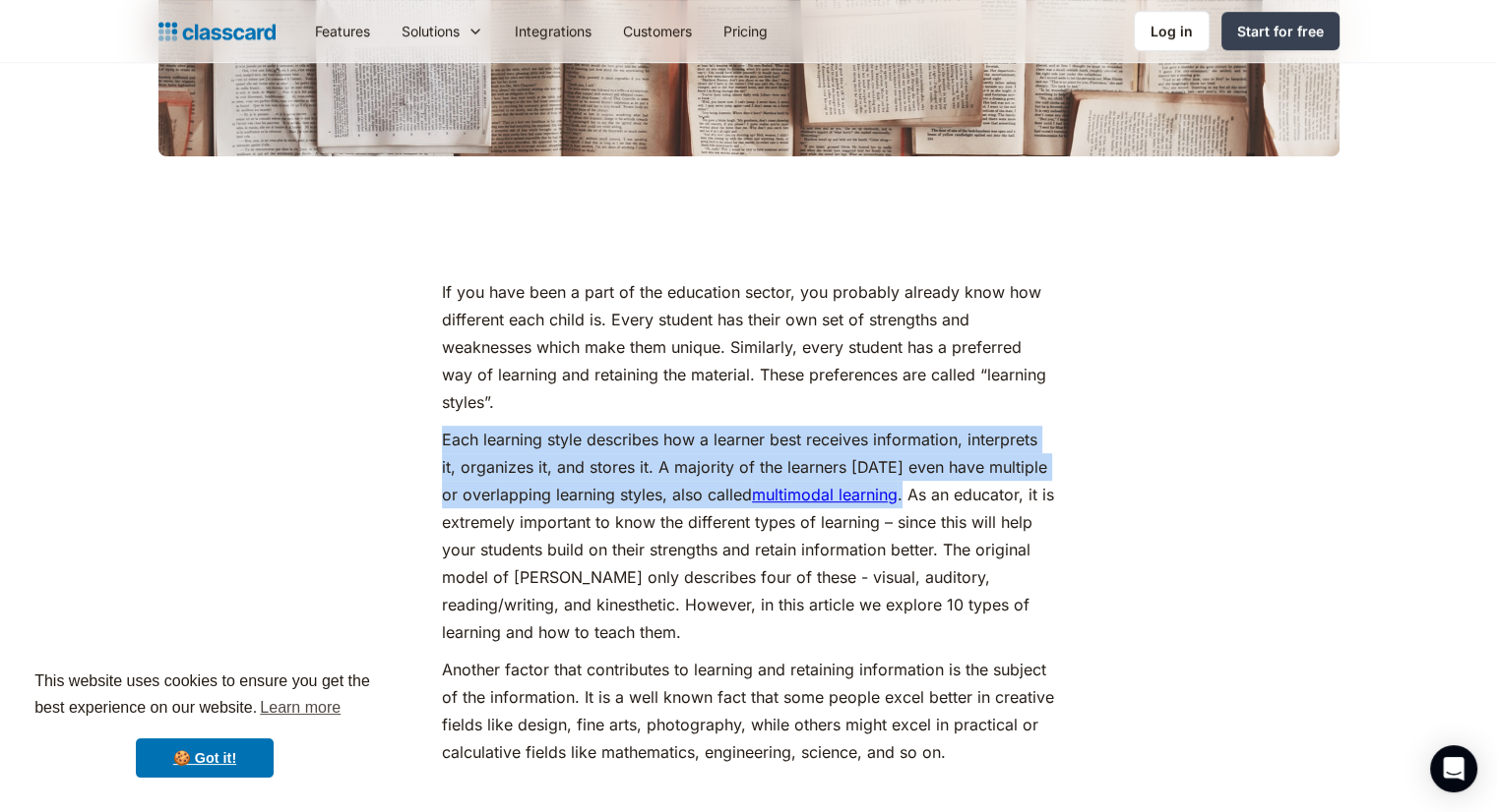
drag, startPoint x: 428, startPoint y: 435, endPoint x: 885, endPoint y: 494, distance: 460.8
